Goal: Find specific page/section: Find specific page/section

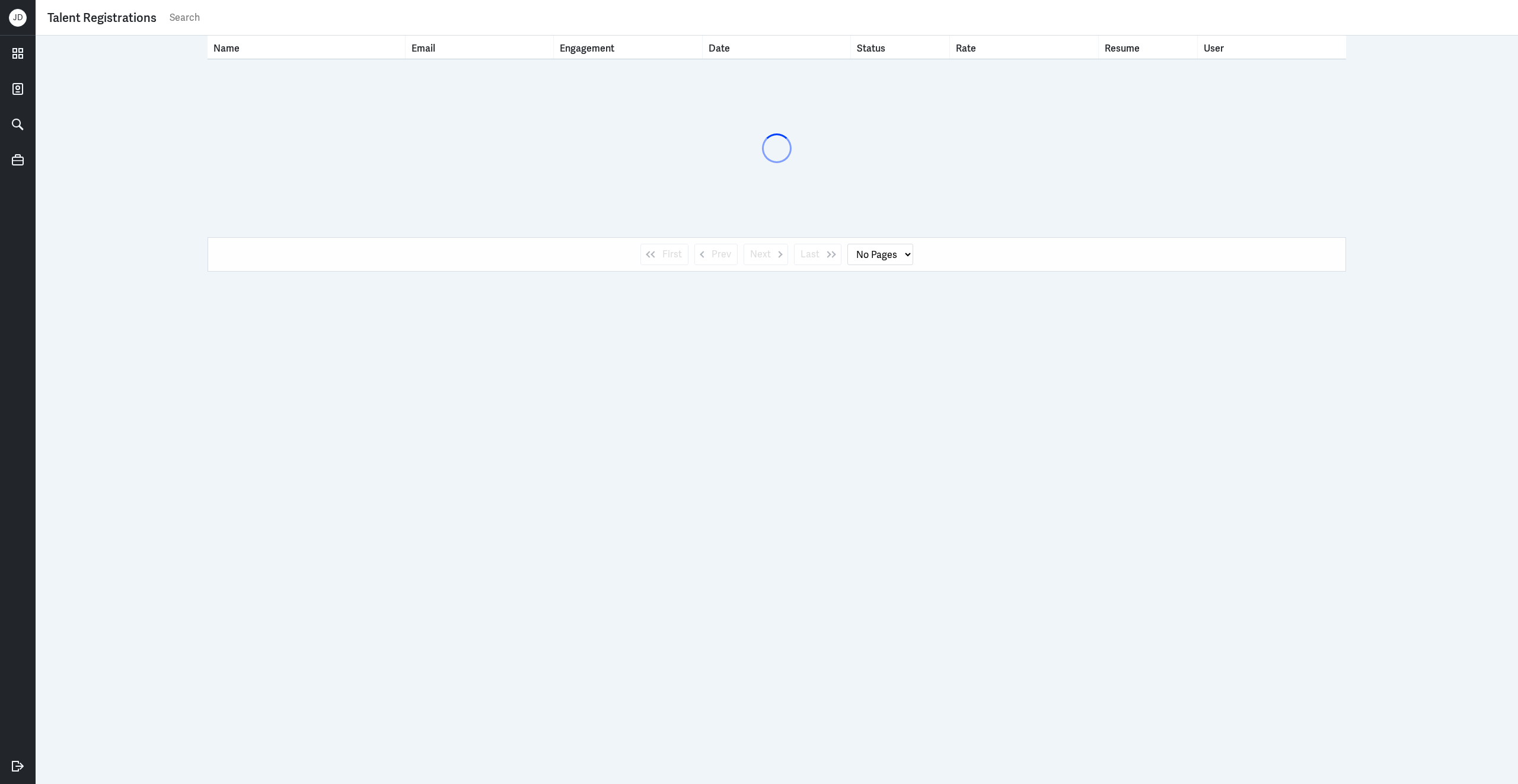
click at [477, 20] on input "text" at bounding box center [837, 17] width 1337 height 18
type input "fa"
select select "1"
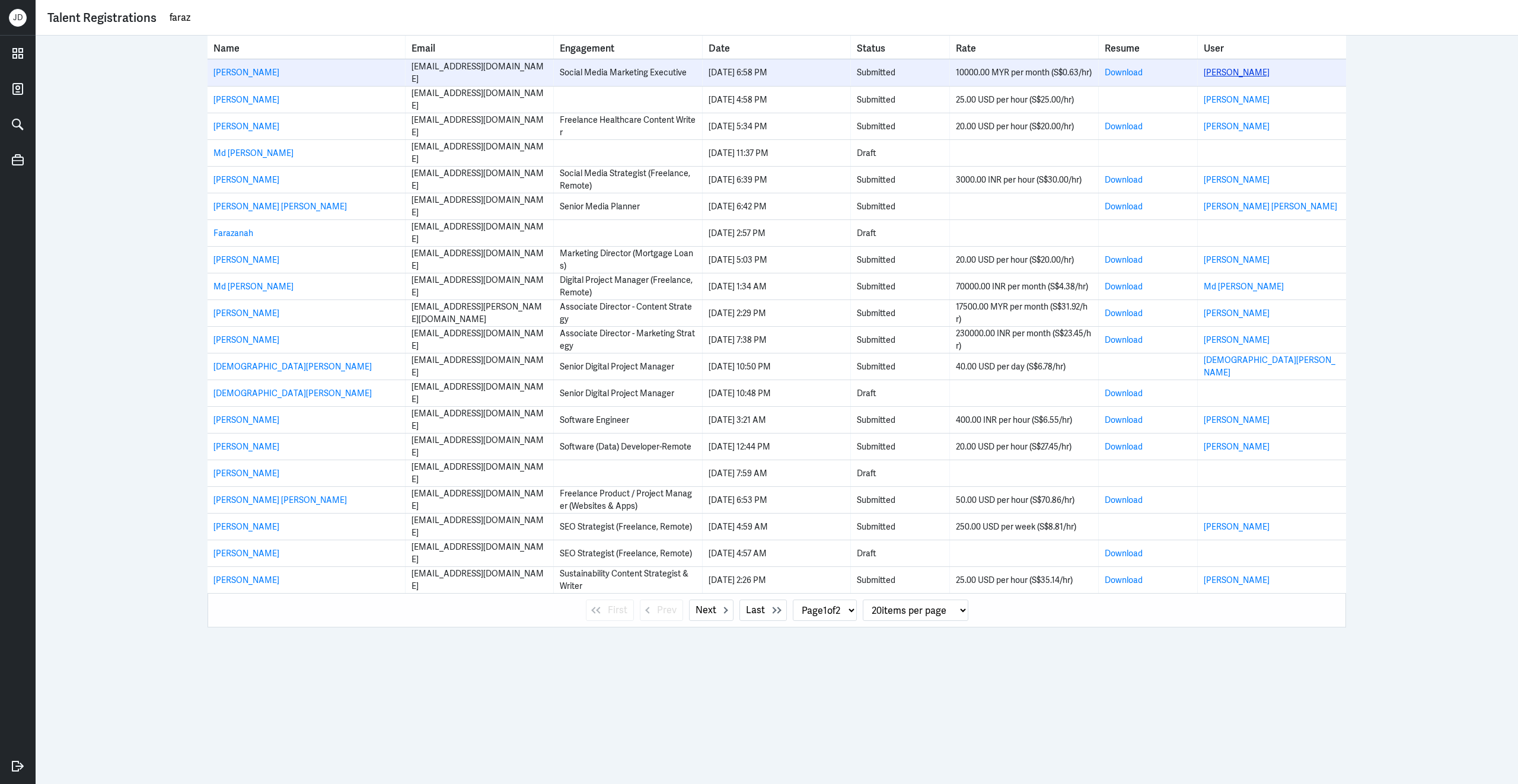
type input "faraz"
click at [1221, 73] on link "[PERSON_NAME]" at bounding box center [1236, 72] width 66 height 11
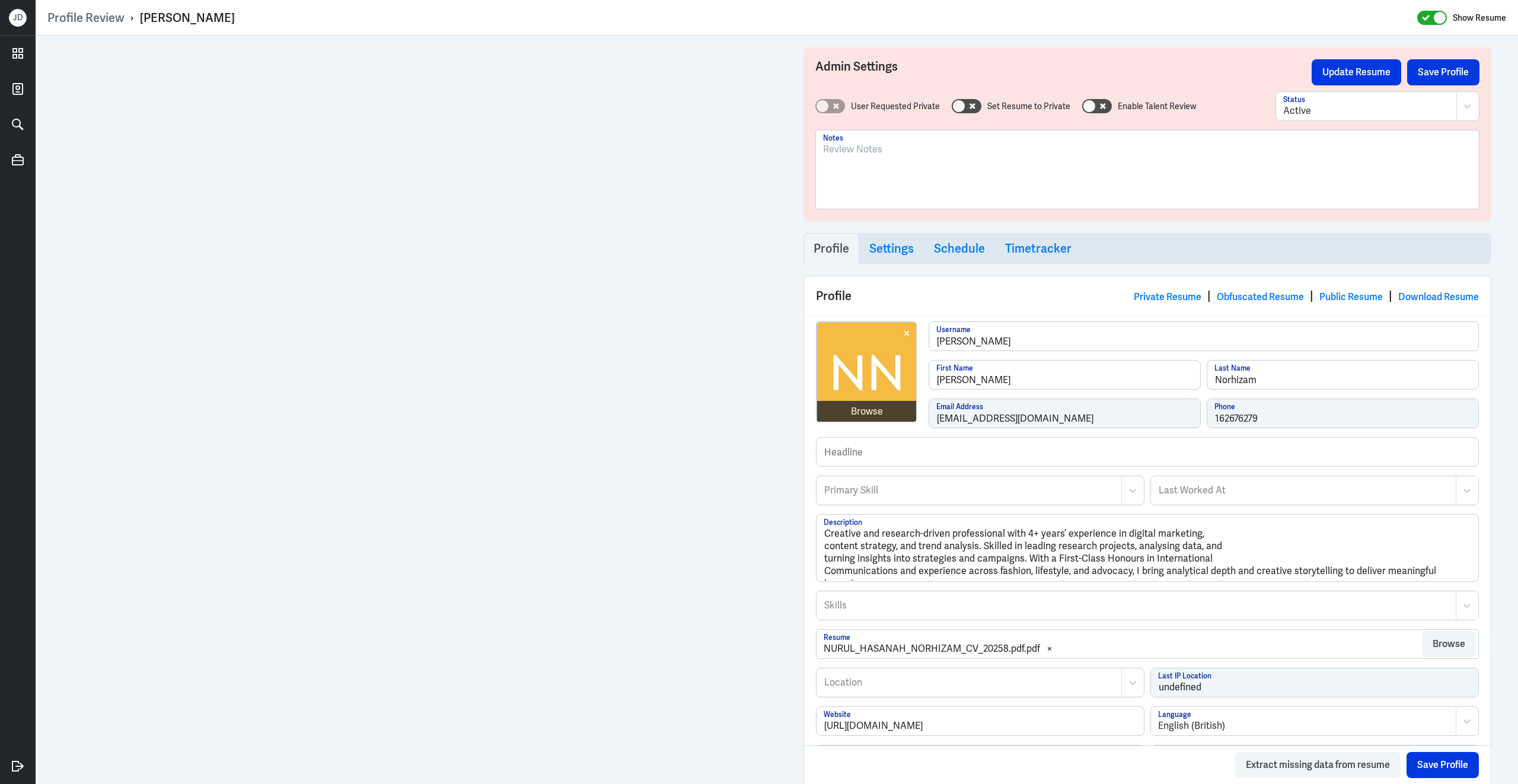
scroll to position [404, 0]
